Goal: Task Accomplishment & Management: Manage account settings

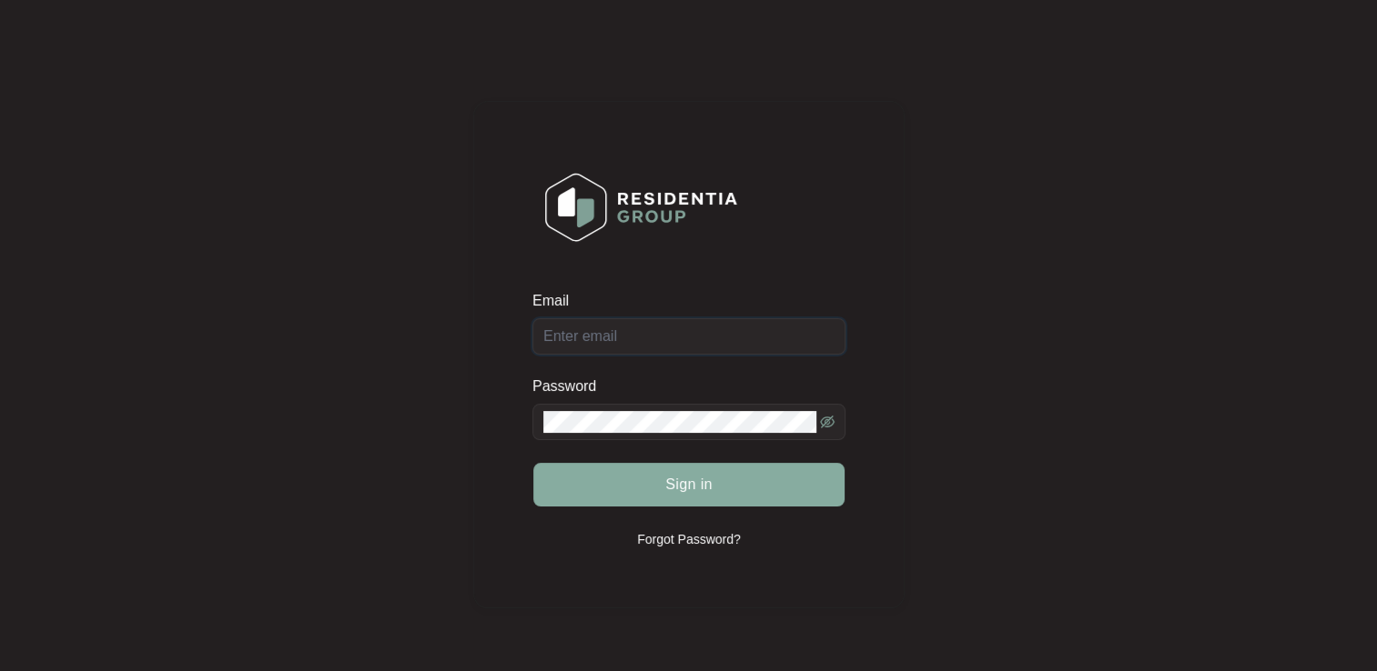
type input "[EMAIL_ADDRESS][DOMAIN_NAME]"
click at [668, 483] on span "Sign in" at bounding box center [688, 485] width 47 height 22
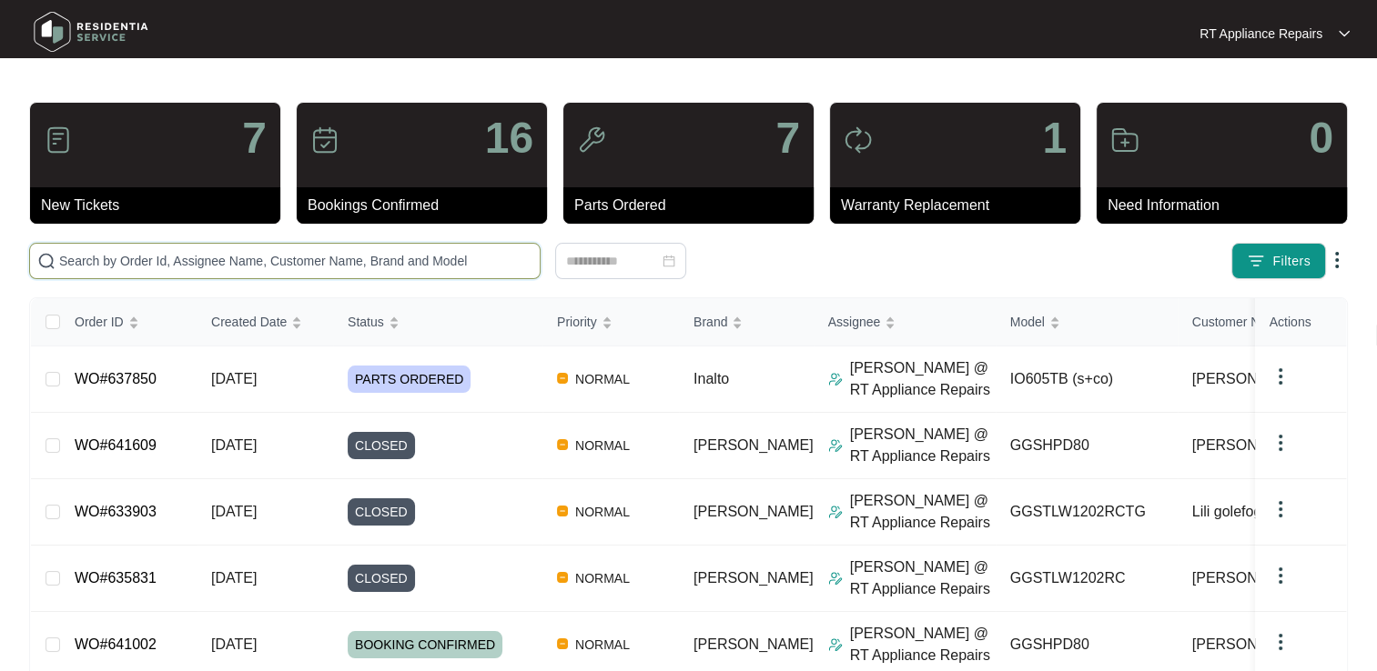
click at [272, 259] on input "text" at bounding box center [295, 261] width 473 height 20
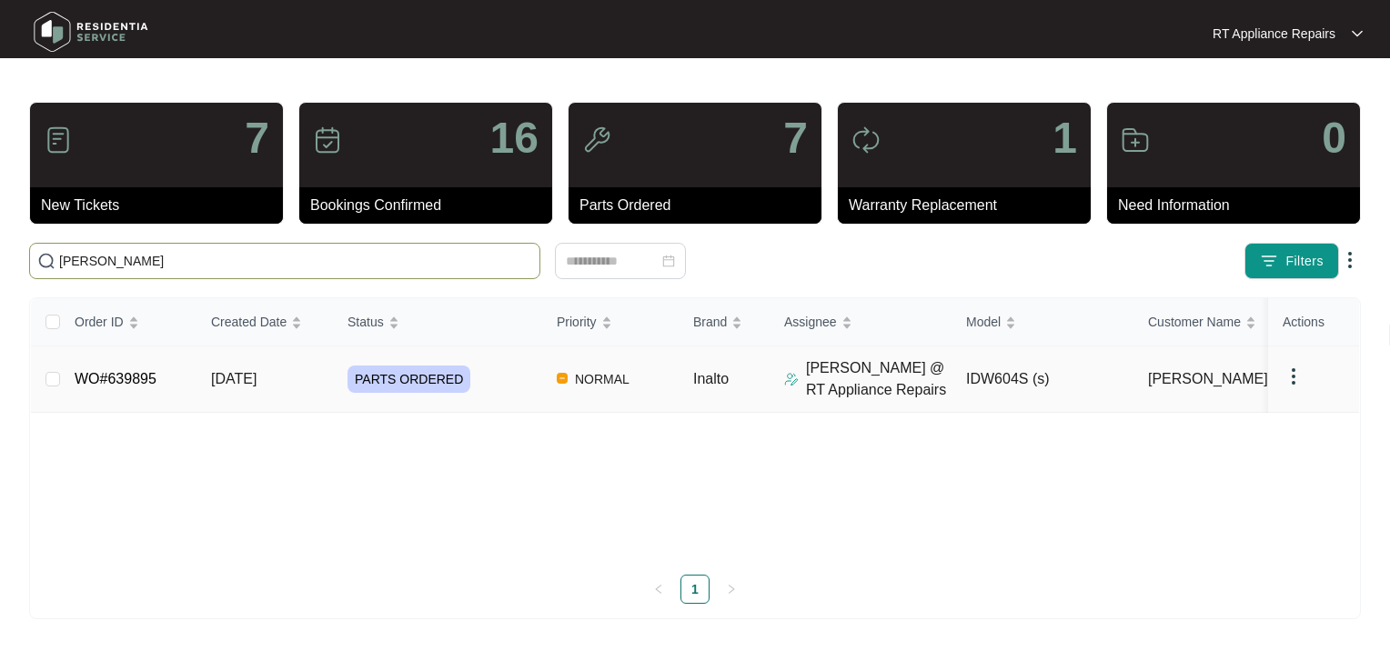
type input "[PERSON_NAME]"
click at [94, 377] on link "WO#639895" at bounding box center [116, 378] width 82 height 15
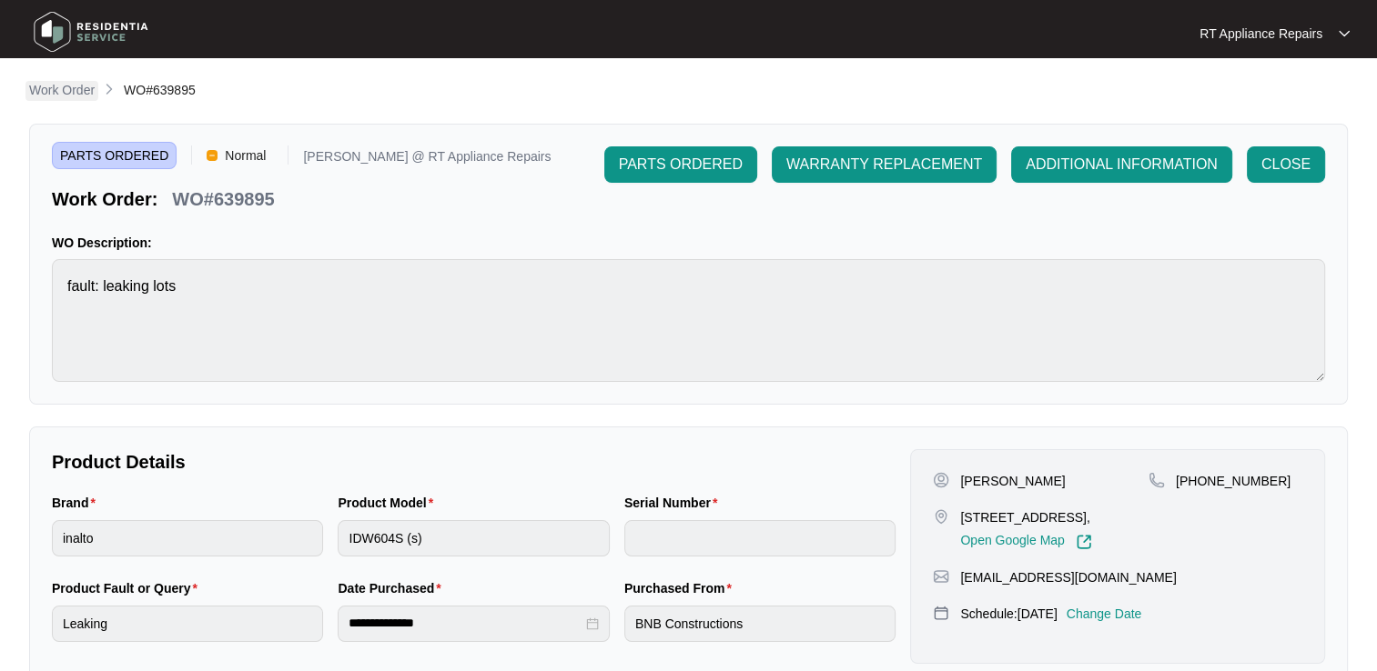
click at [80, 90] on p "Work Order" at bounding box center [62, 90] width 66 height 18
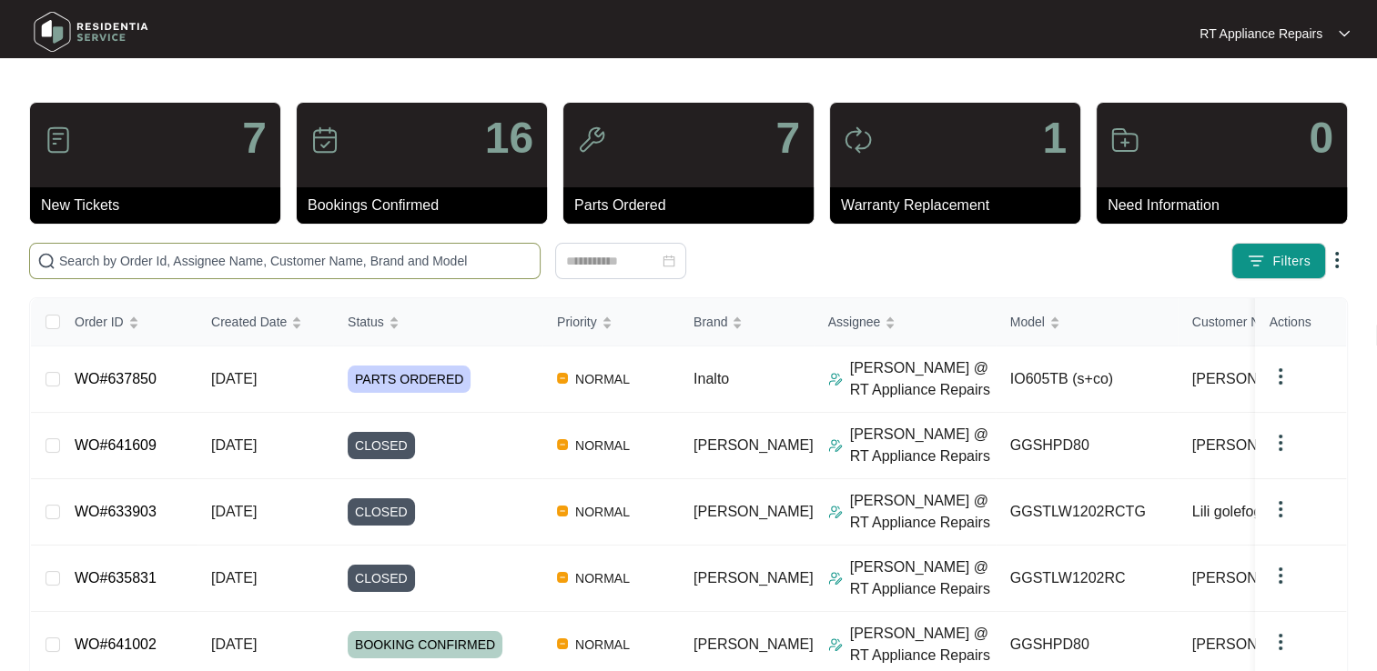
click at [262, 259] on input "text" at bounding box center [295, 261] width 473 height 20
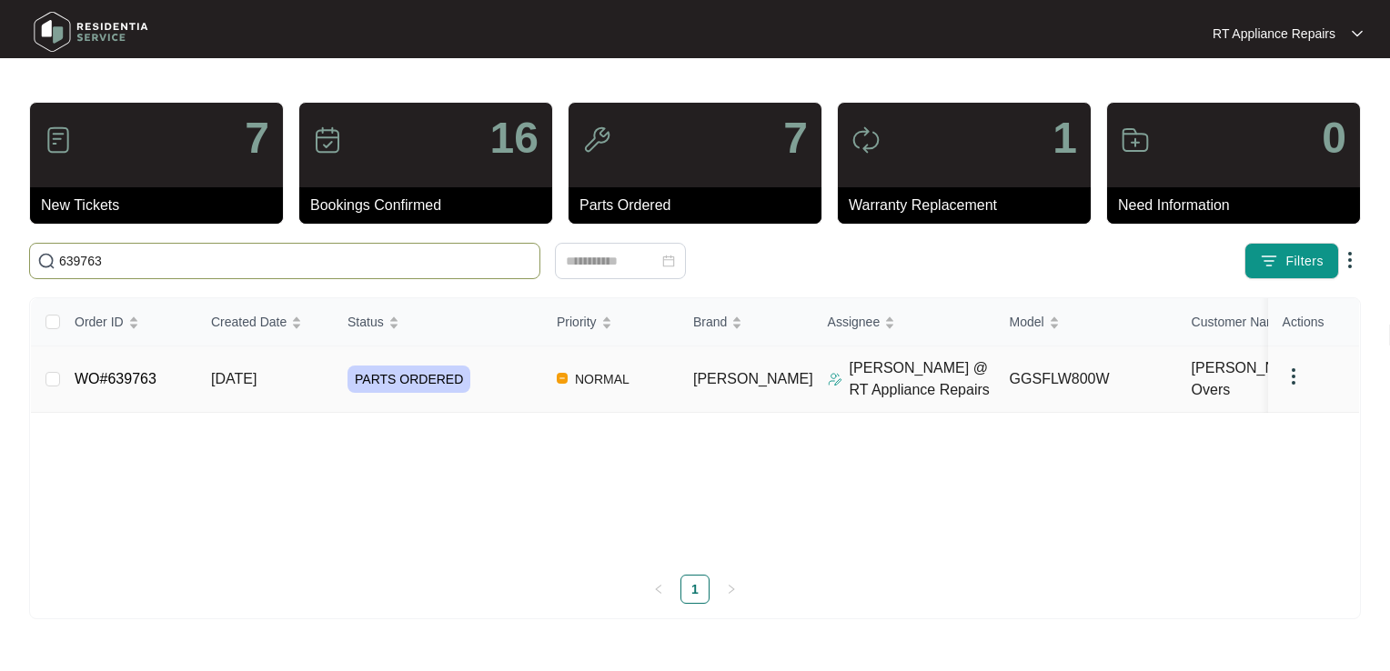
type input "639763"
click at [159, 376] on td "WO#639763" at bounding box center [128, 380] width 136 height 66
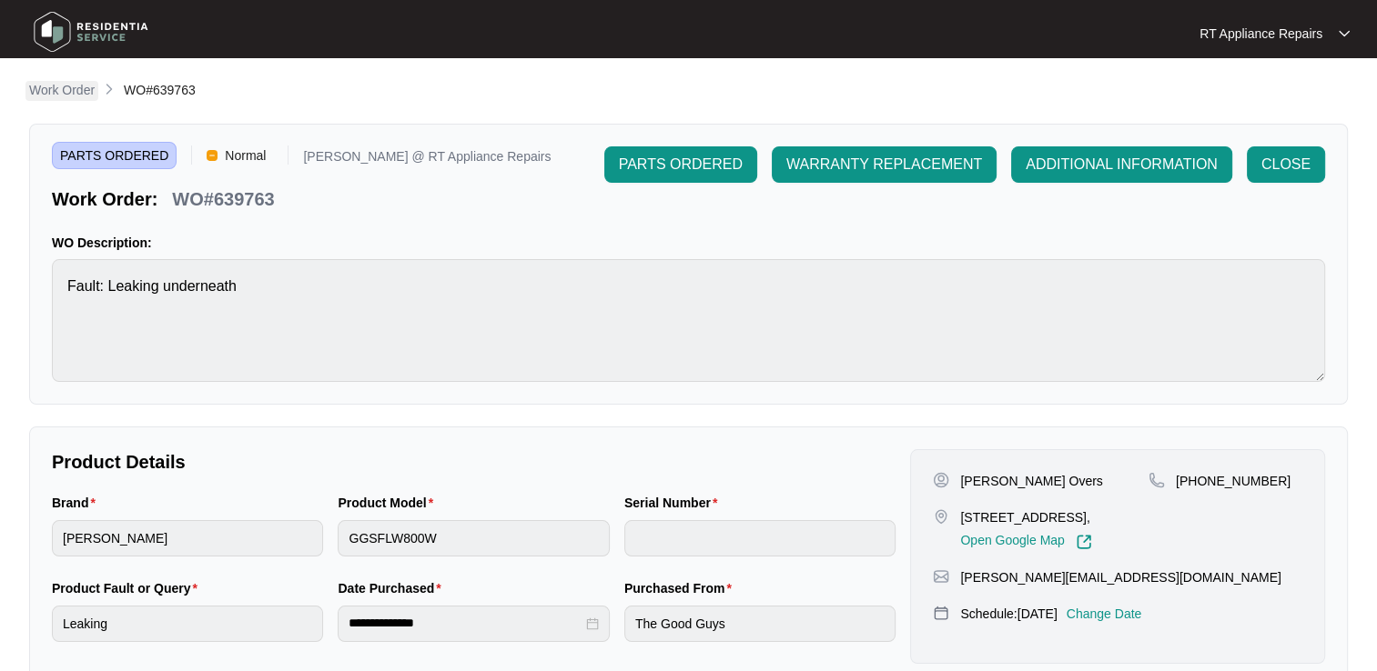
click at [59, 96] on p "Work Order" at bounding box center [62, 90] width 66 height 18
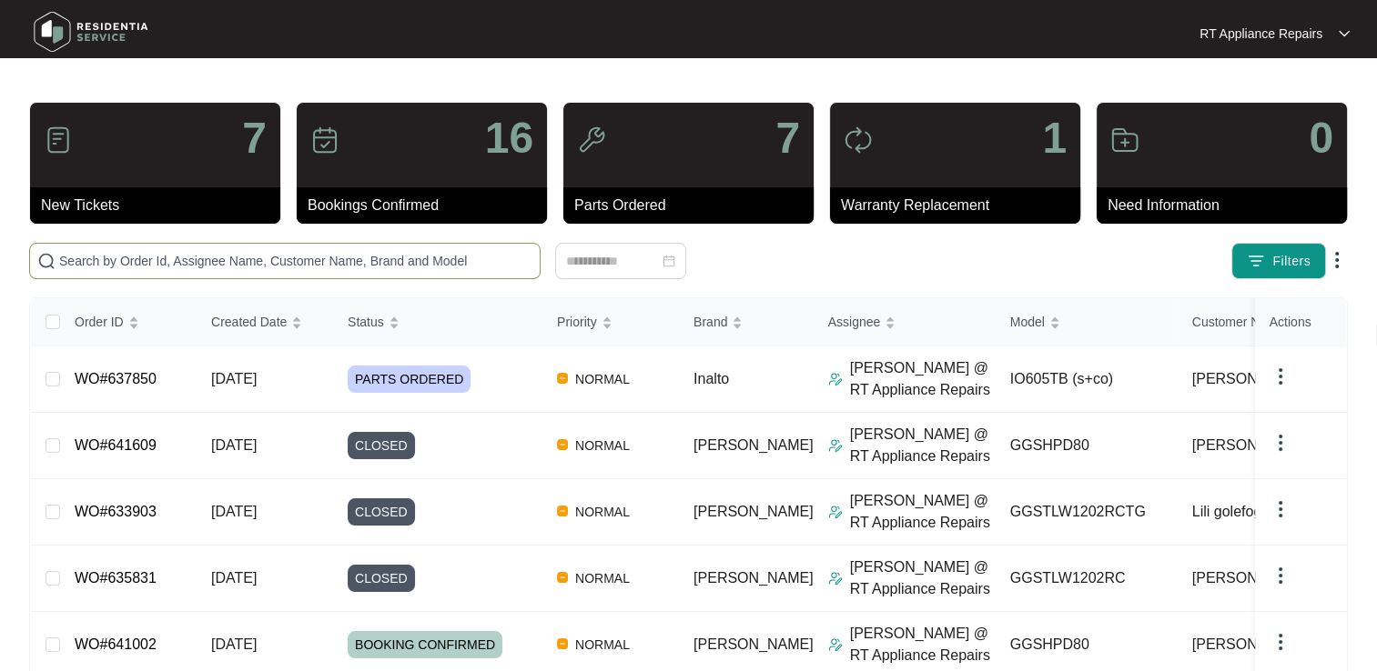
click at [196, 257] on input "text" at bounding box center [295, 261] width 473 height 20
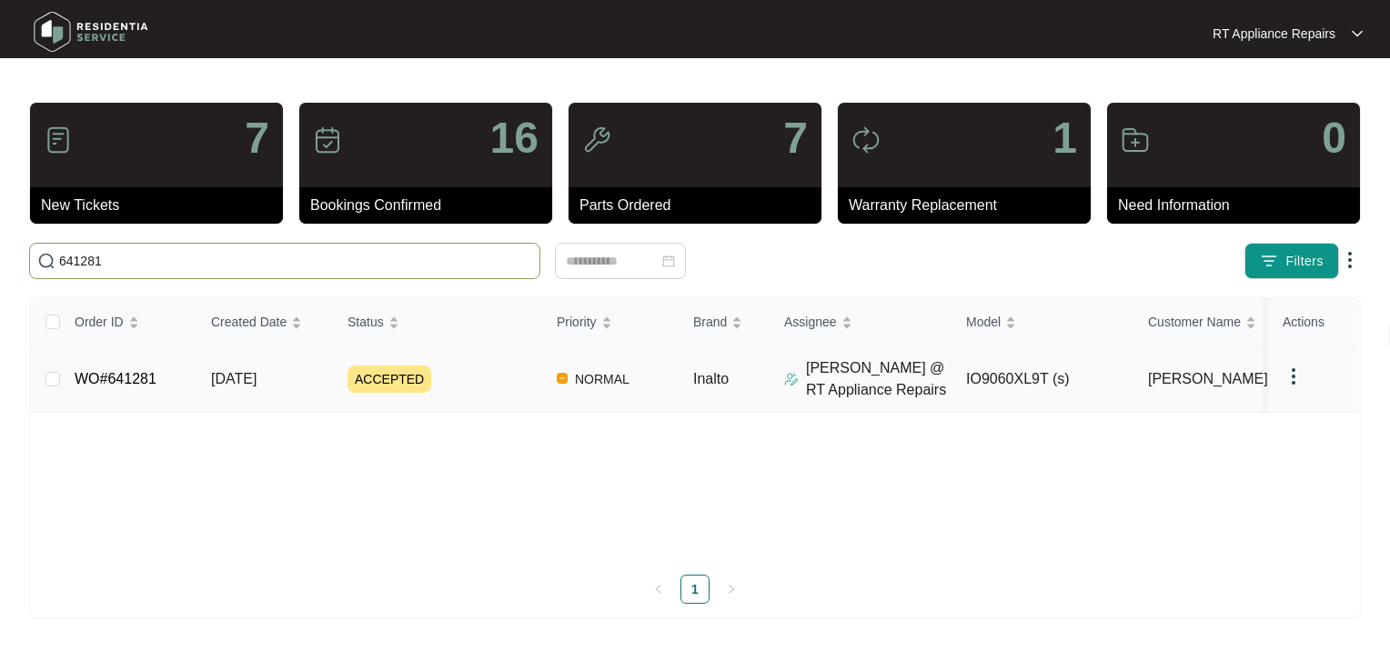
type input "641281"
click at [107, 377] on link "WO#641281" at bounding box center [116, 378] width 82 height 15
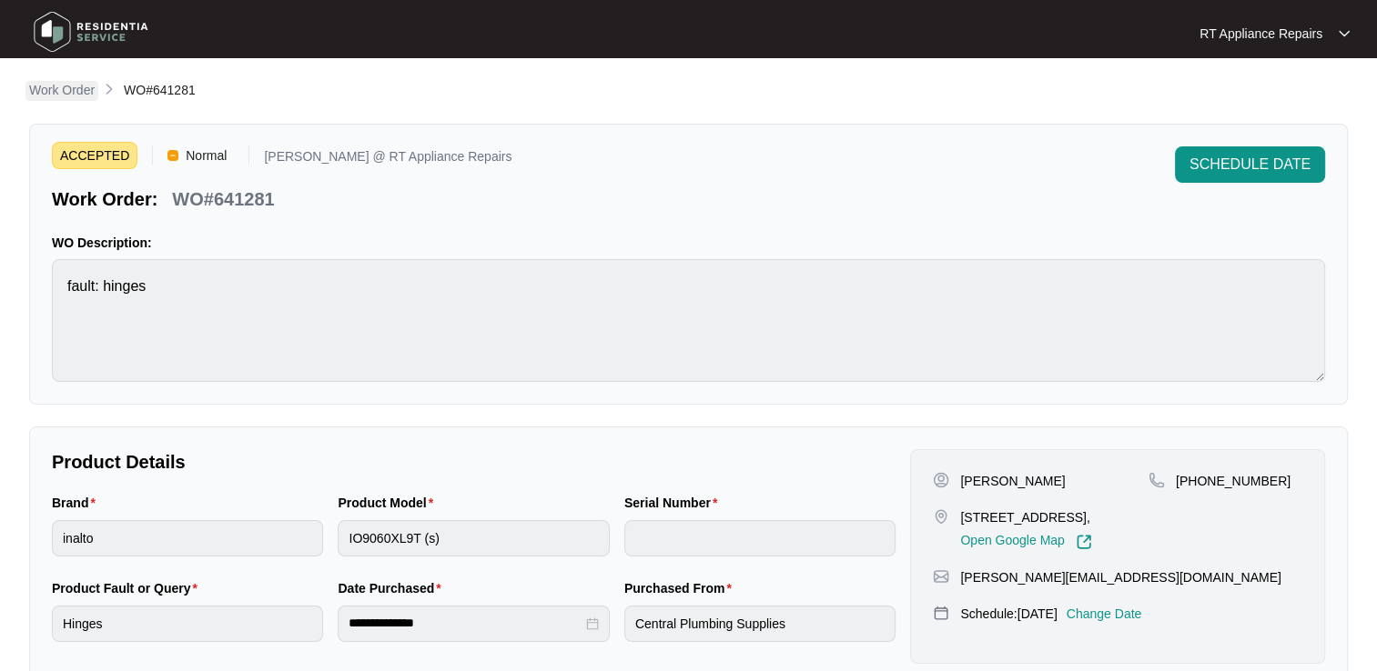
click at [69, 92] on p "Work Order" at bounding box center [62, 90] width 66 height 18
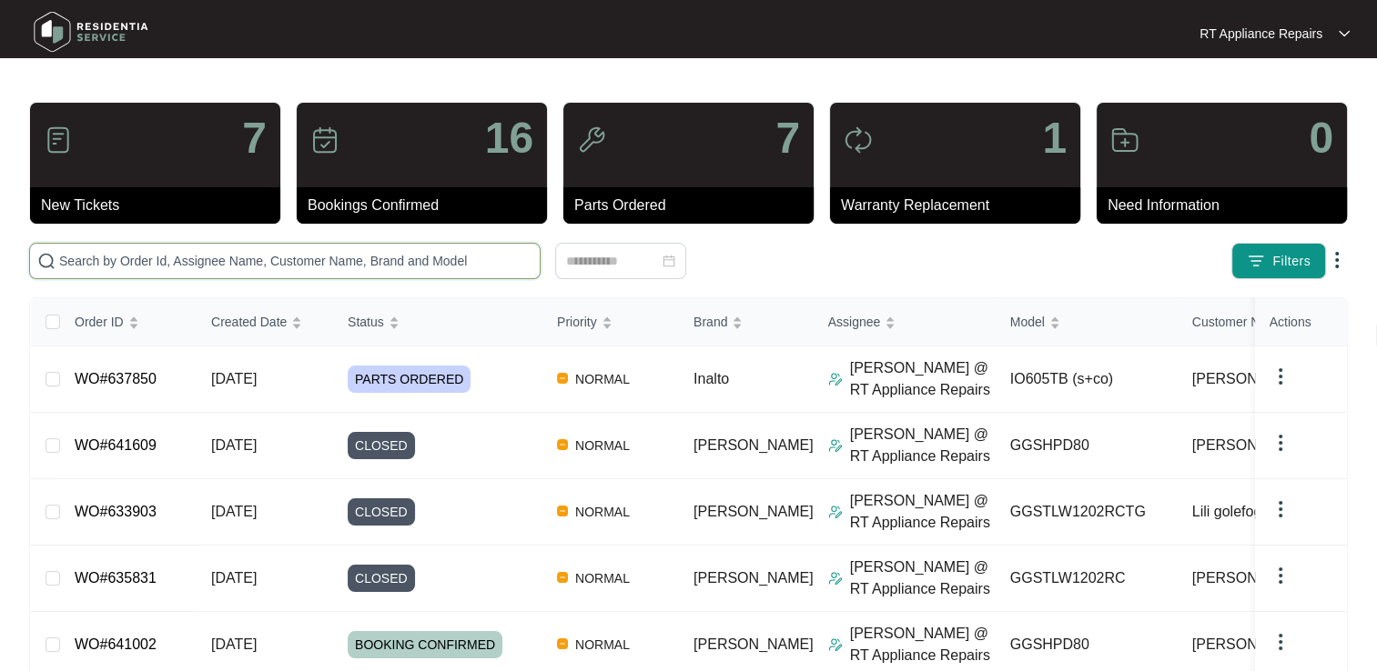
click at [212, 253] on input "text" at bounding box center [295, 261] width 473 height 20
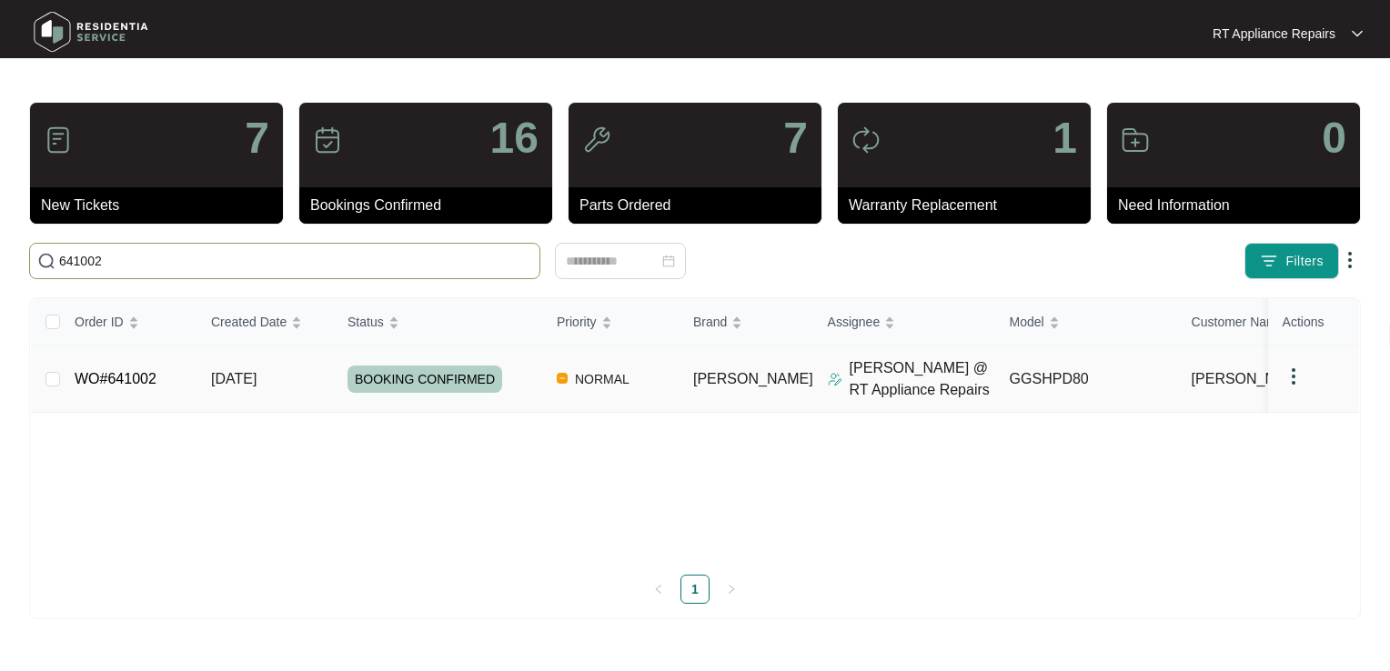
type input "641002"
click at [109, 378] on link "WO#641002" at bounding box center [116, 378] width 82 height 15
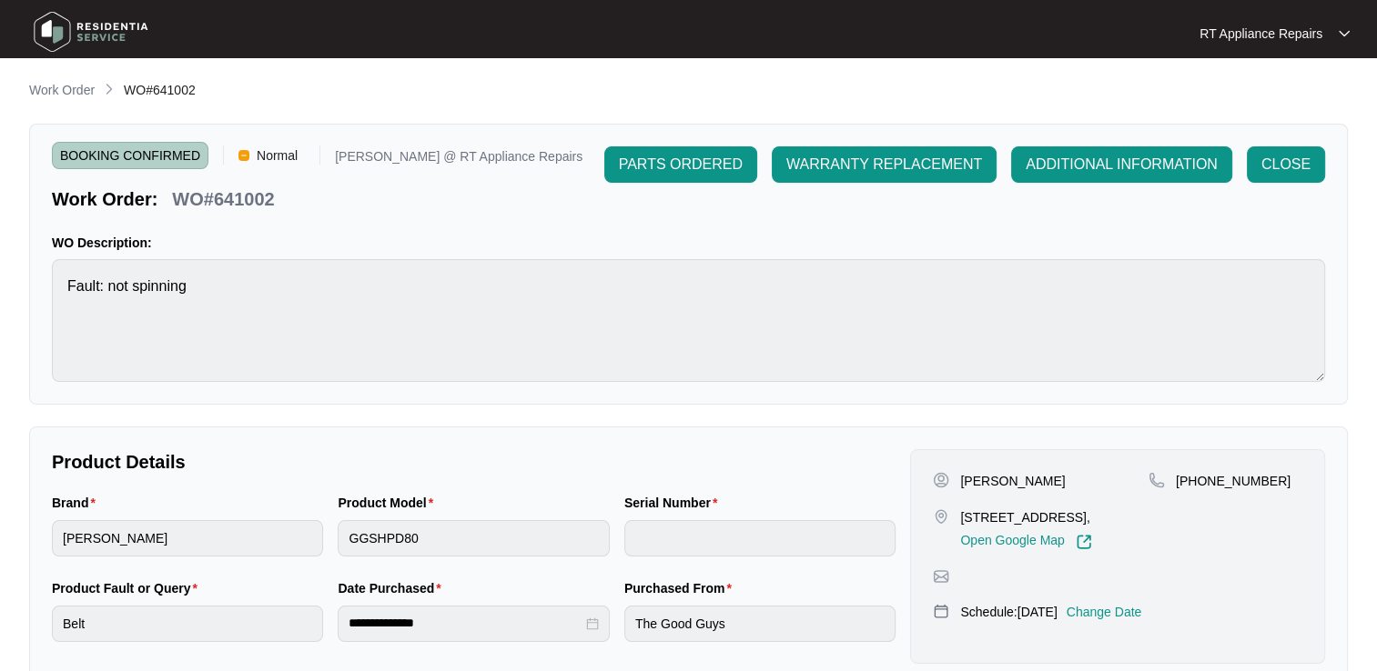
click at [1270, 27] on p "RT Appliance Repairs" at bounding box center [1260, 34] width 123 height 18
click at [1259, 96] on p "Log Out" at bounding box center [1289, 96] width 92 height 18
